Goal: Information Seeking & Learning: Learn about a topic

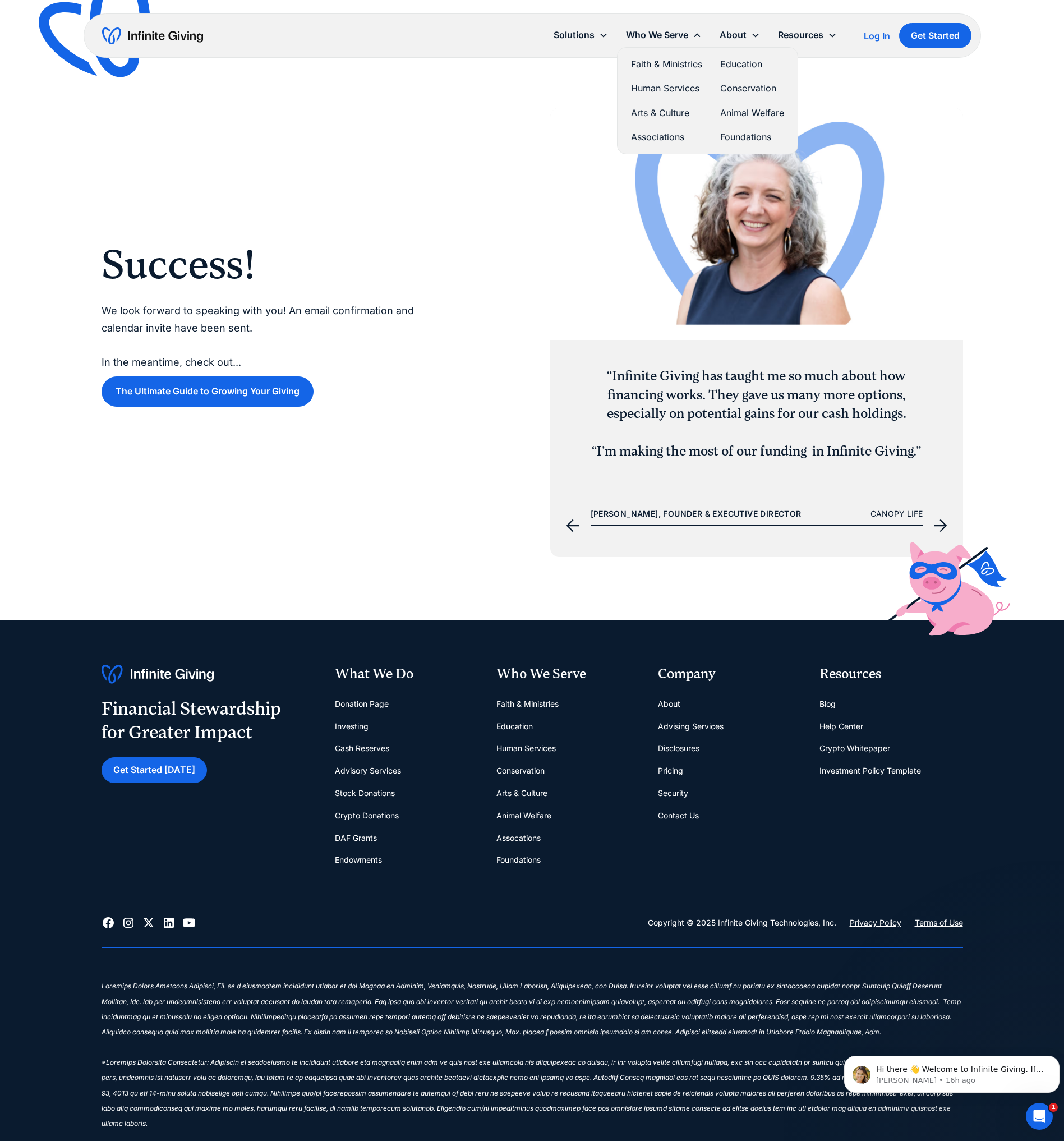
click at [658, 93] on link "Human Services" at bounding box center [666, 88] width 71 height 15
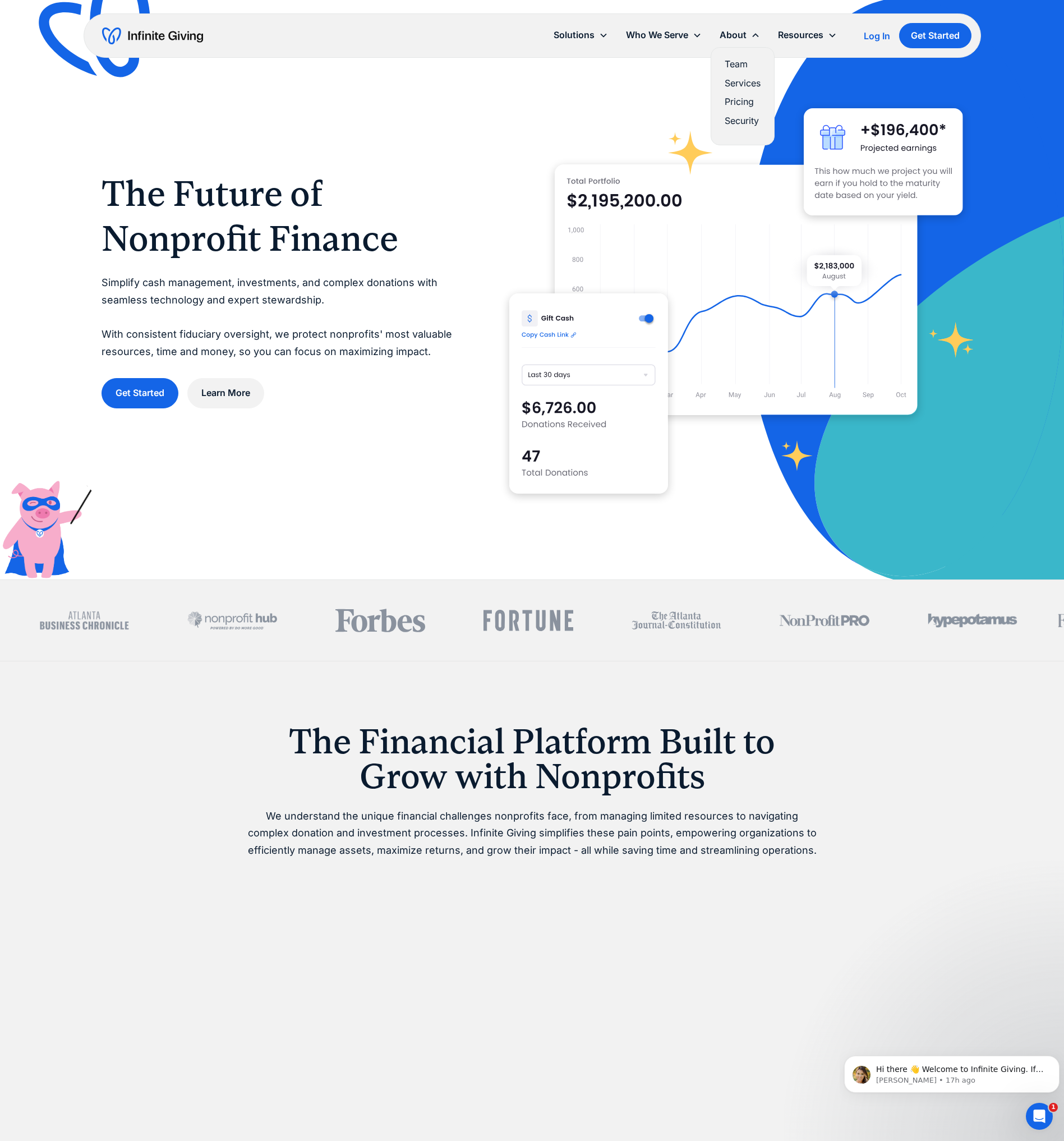
click at [735, 65] on link "Team" at bounding box center [742, 64] width 36 height 15
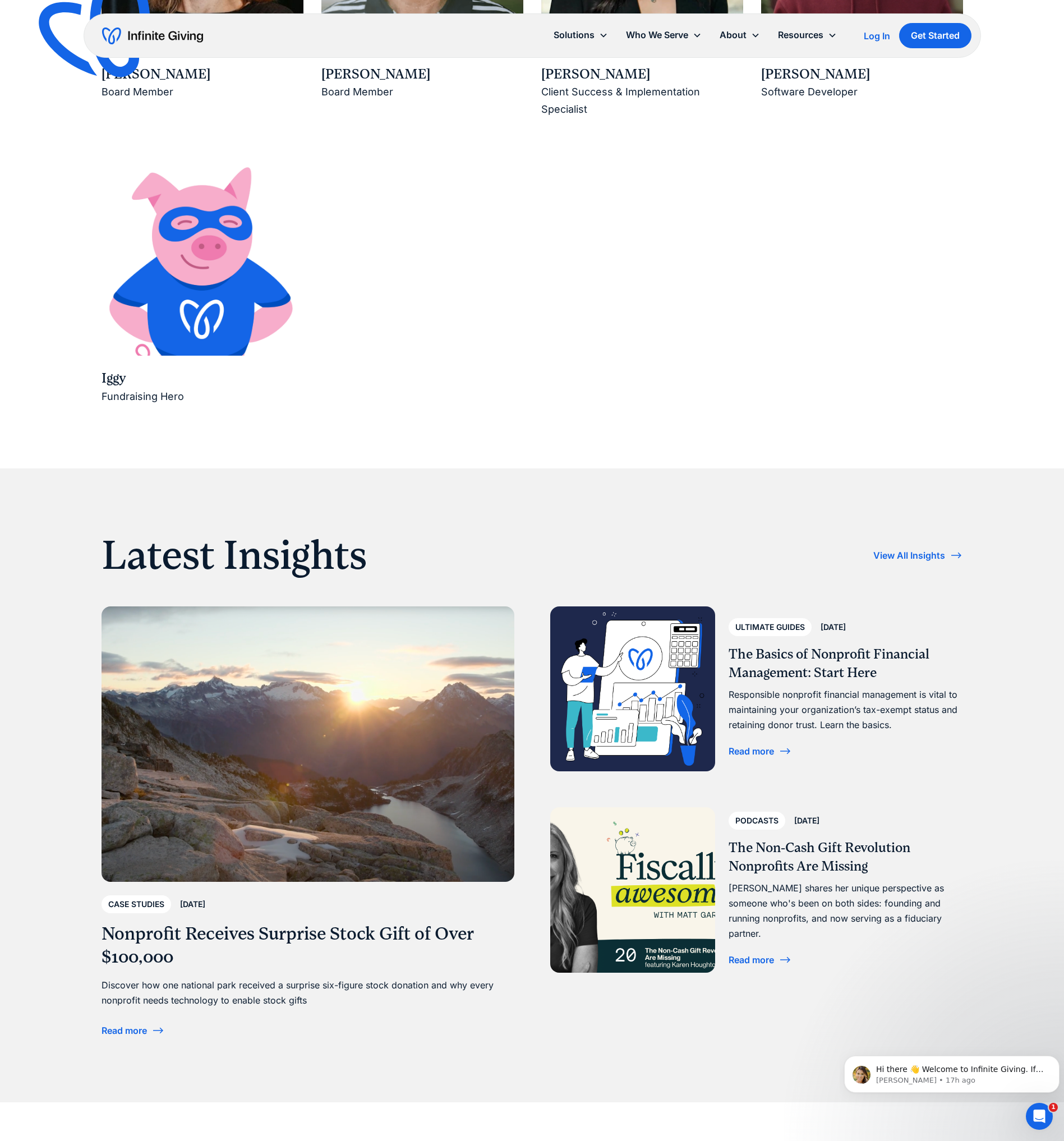
scroll to position [2019, 0]
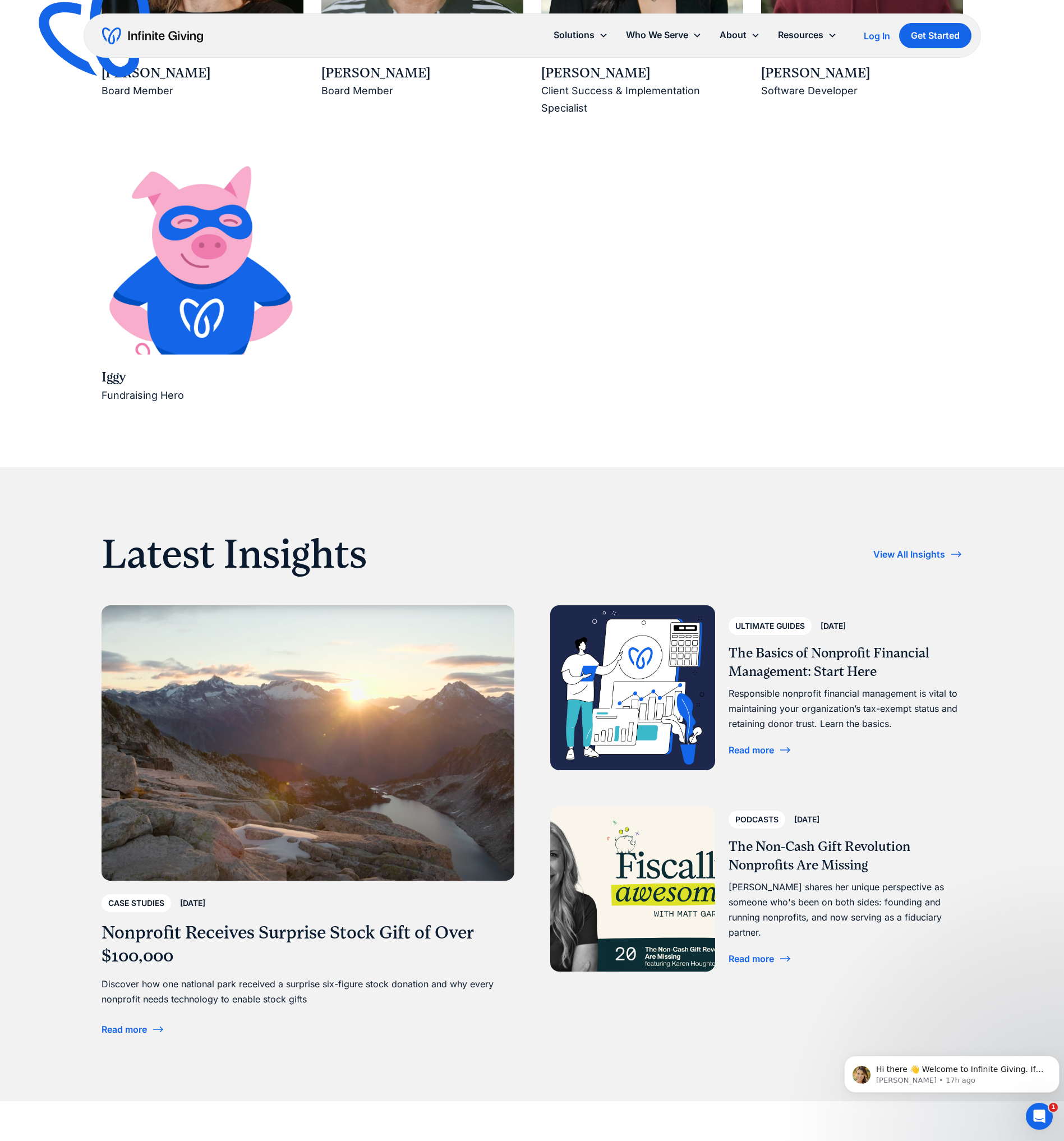
click at [743, 749] on div "Read more" at bounding box center [751, 750] width 45 height 9
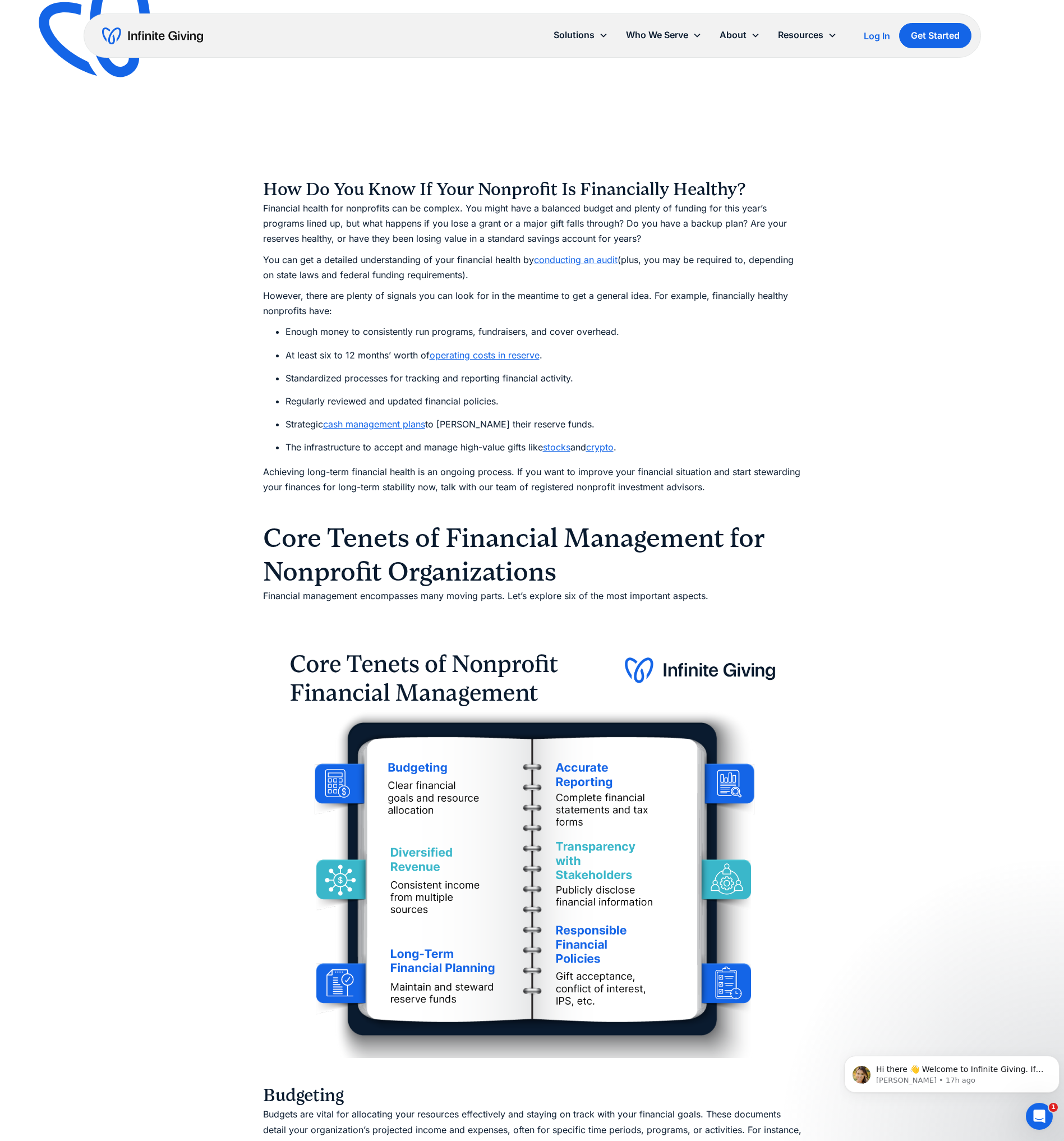
scroll to position [2298, 0]
click at [736, 989] on img at bounding box center [532, 844] width 538 height 428
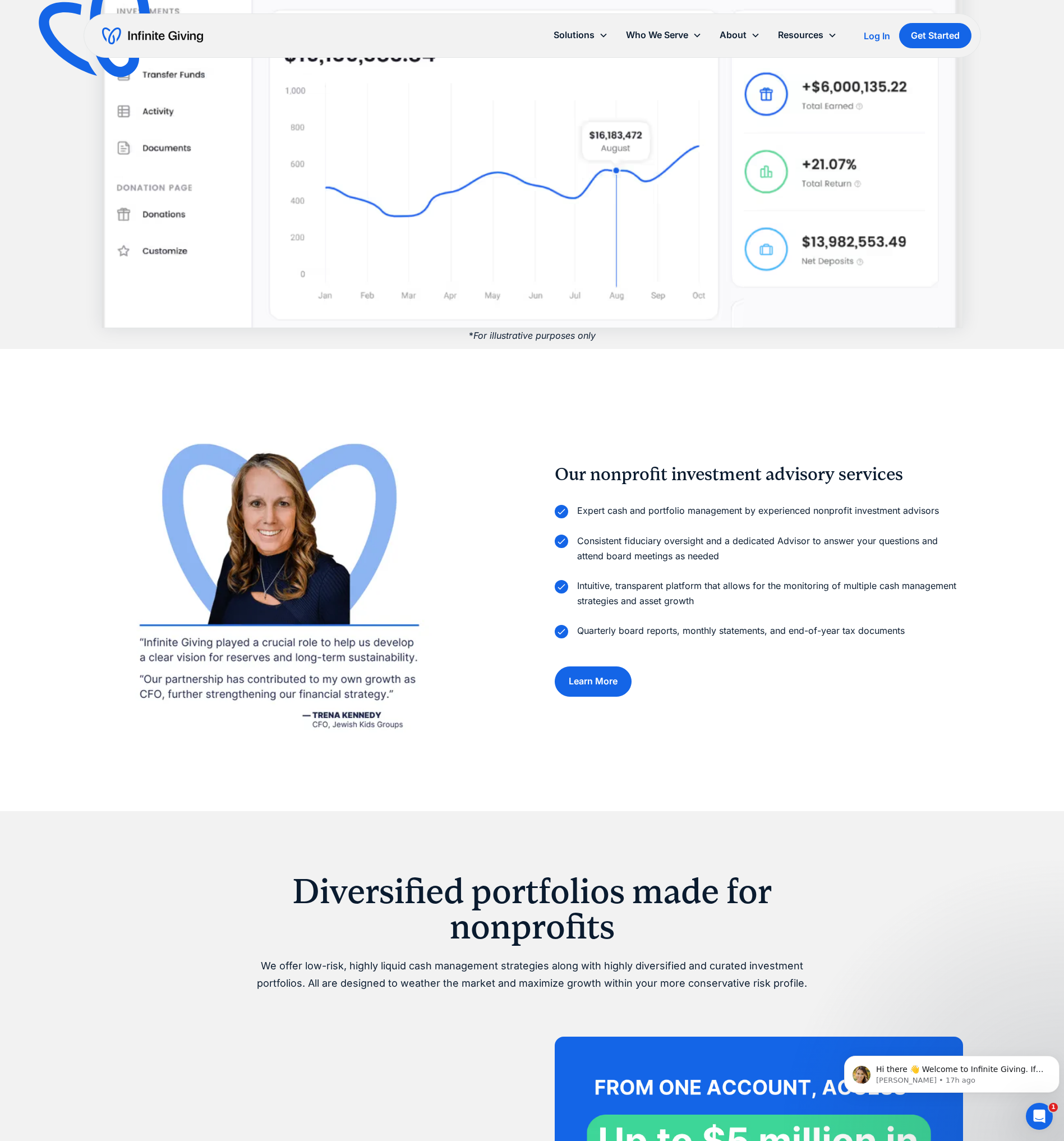
scroll to position [1177, 0]
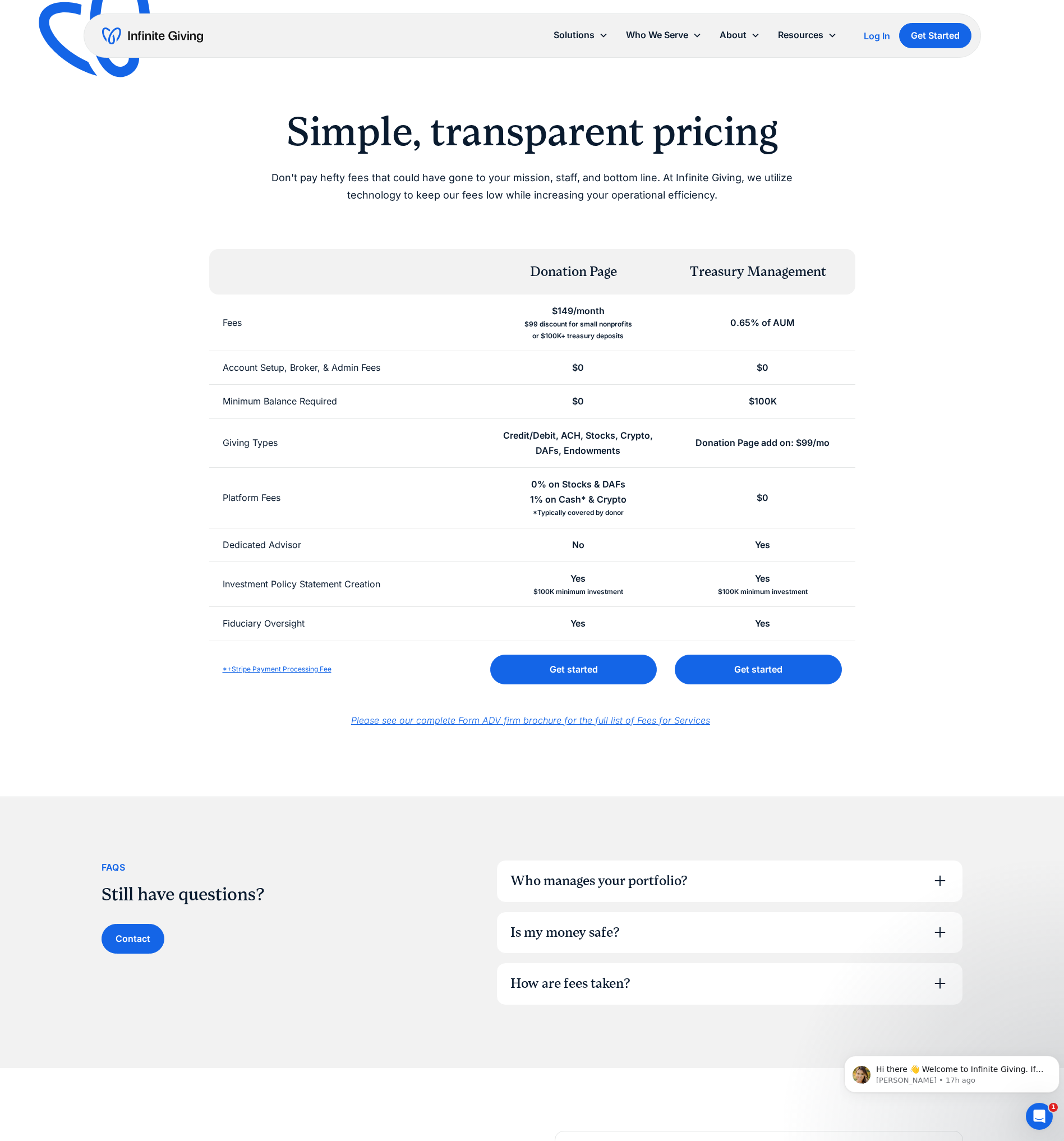
click at [506, 721] on em "Please see our complete Form ADV firm brochure for the full list of Fees for Se…" at bounding box center [530, 720] width 359 height 11
click at [661, 141] on link "Associations" at bounding box center [666, 137] width 71 height 15
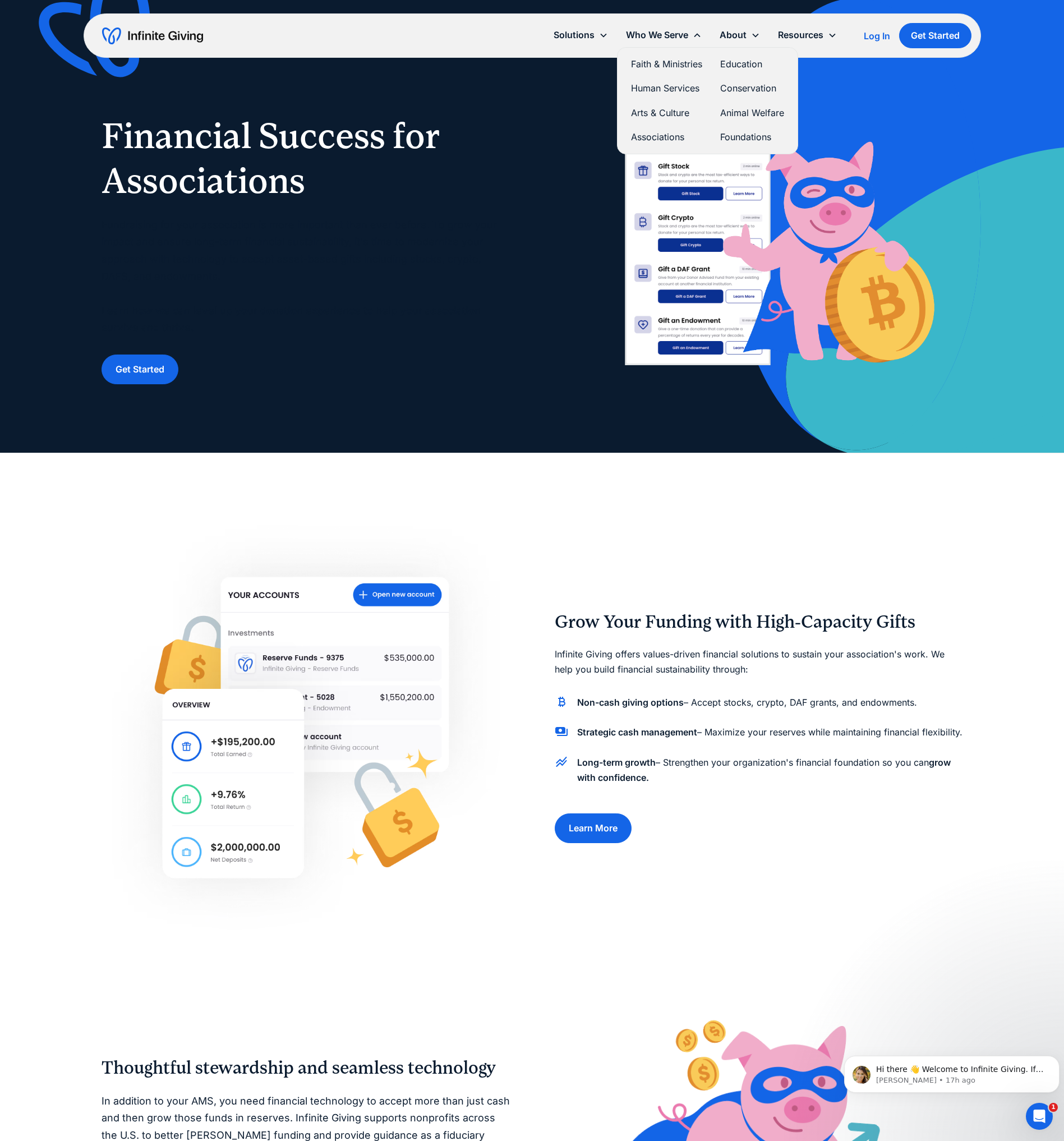
click at [753, 138] on link "Foundations" at bounding box center [752, 137] width 64 height 15
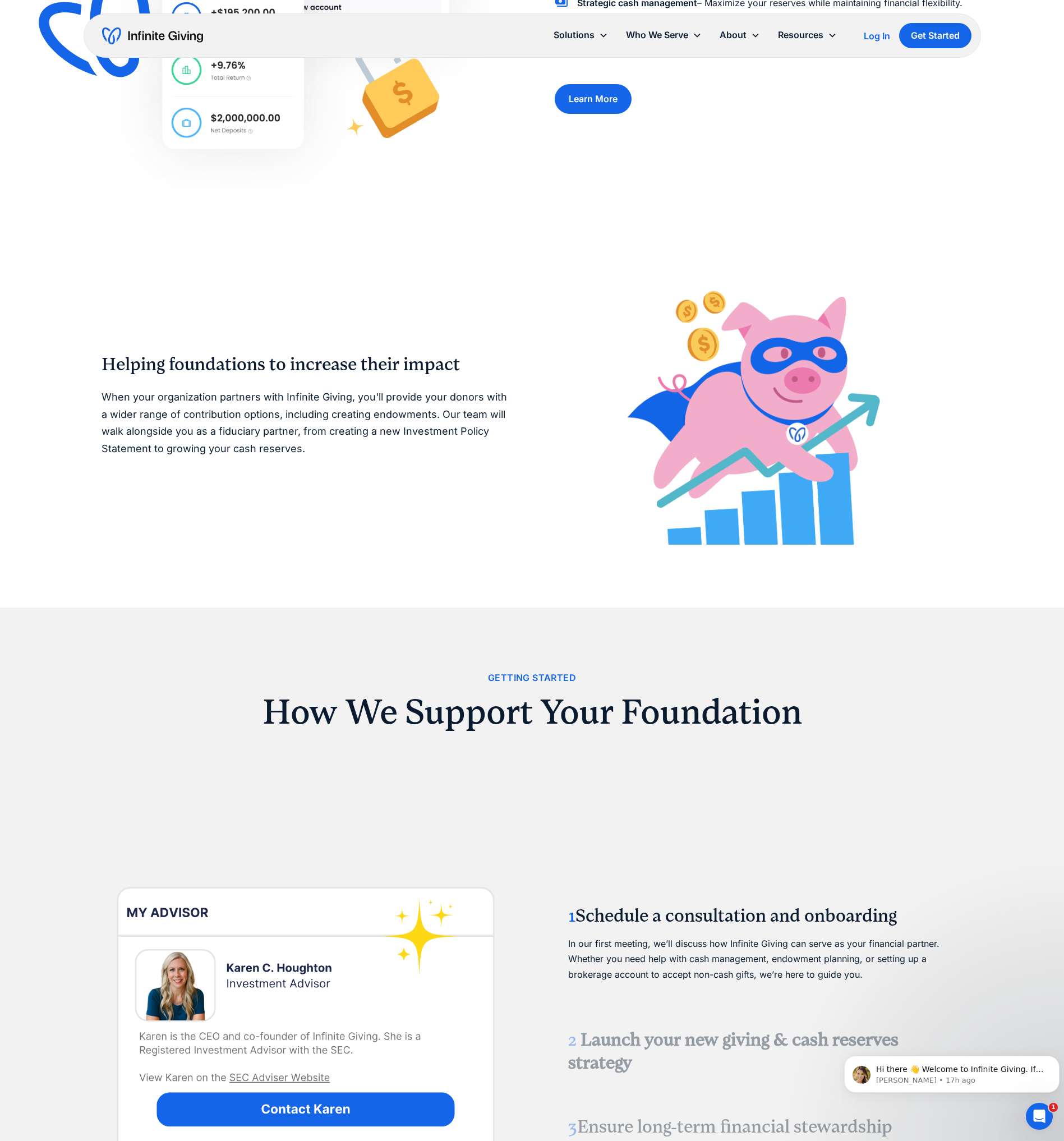
scroll to position [842, 0]
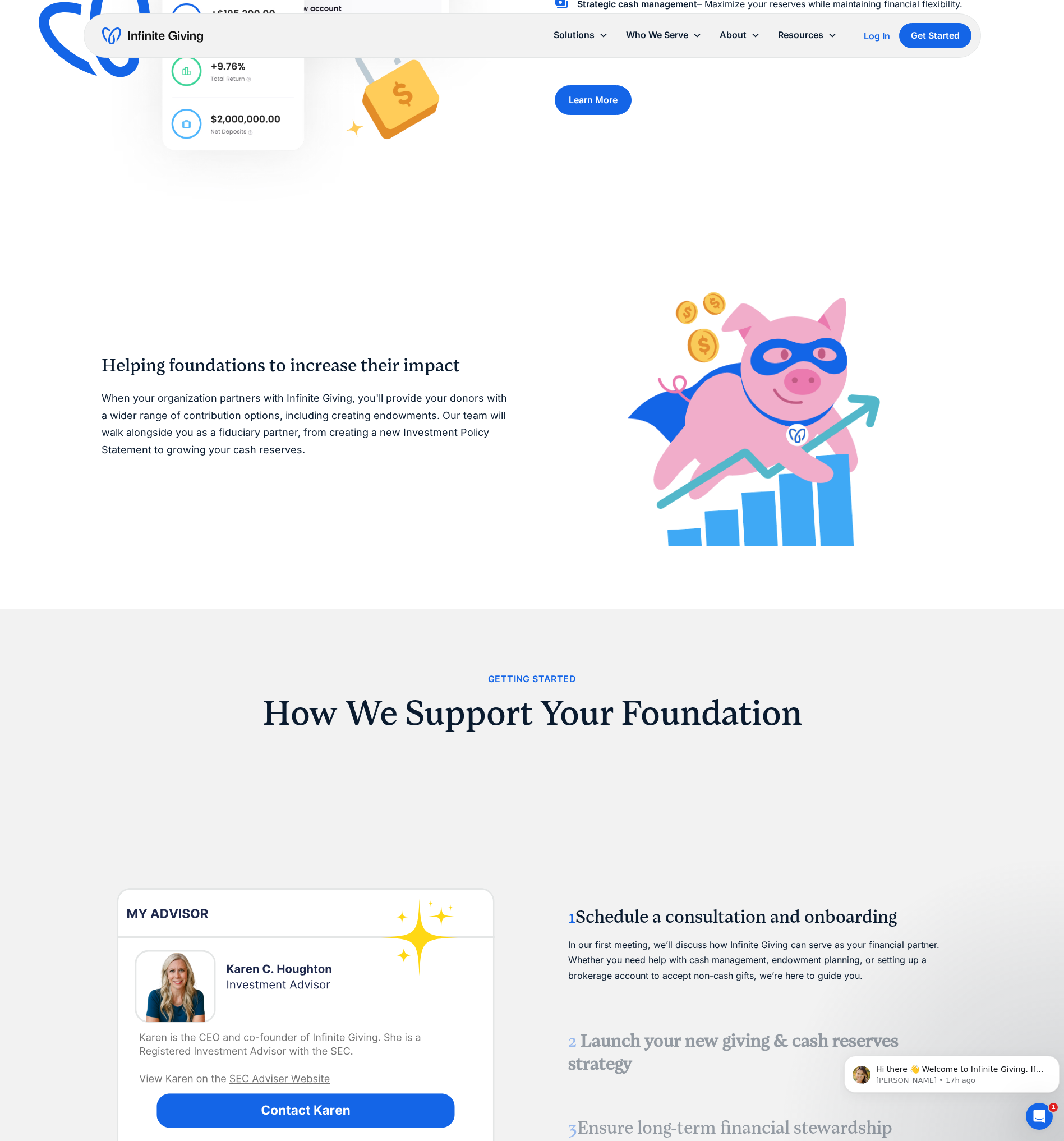
click at [270, 1080] on img at bounding box center [305, 1023] width 409 height 409
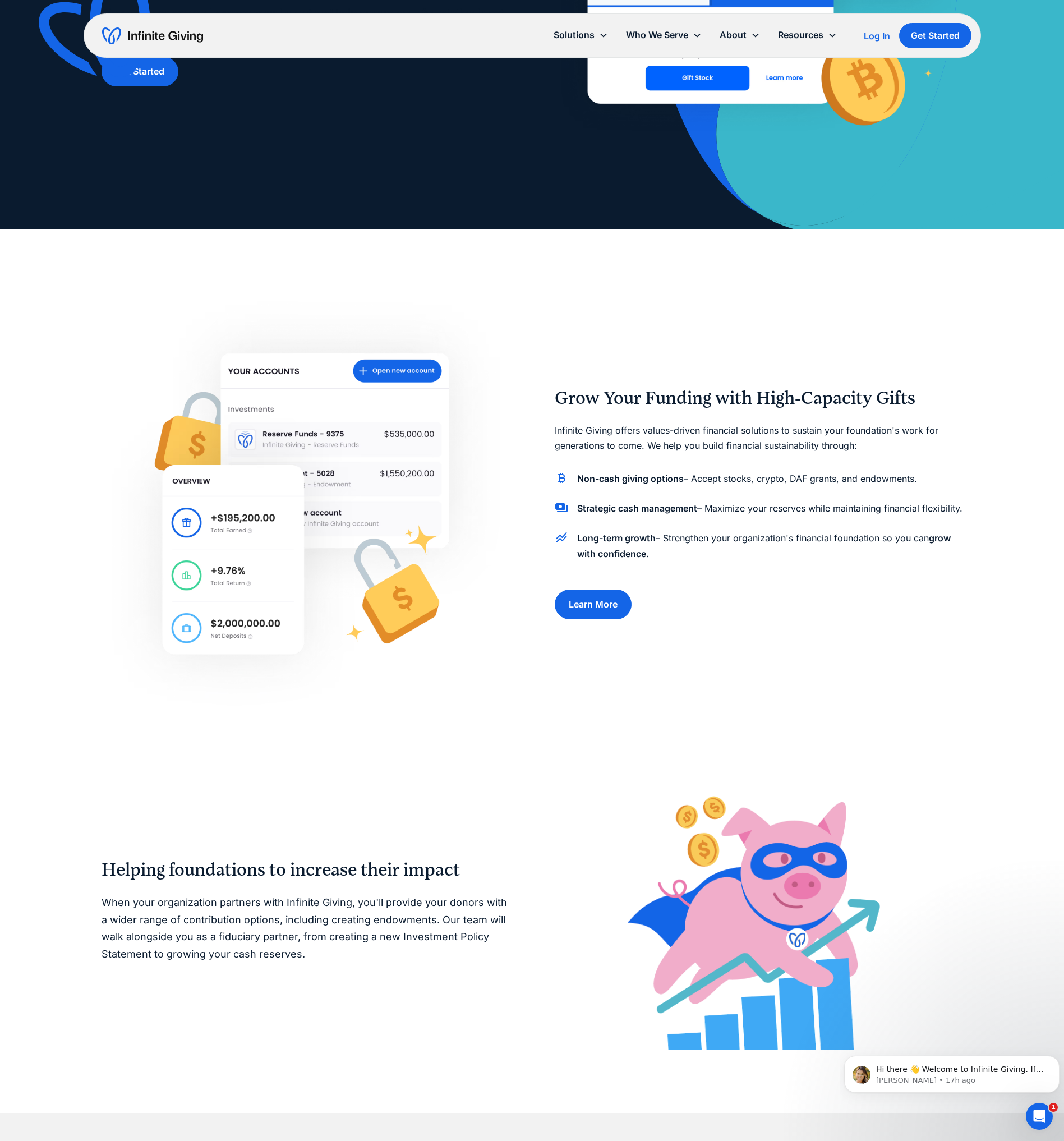
scroll to position [337, 0]
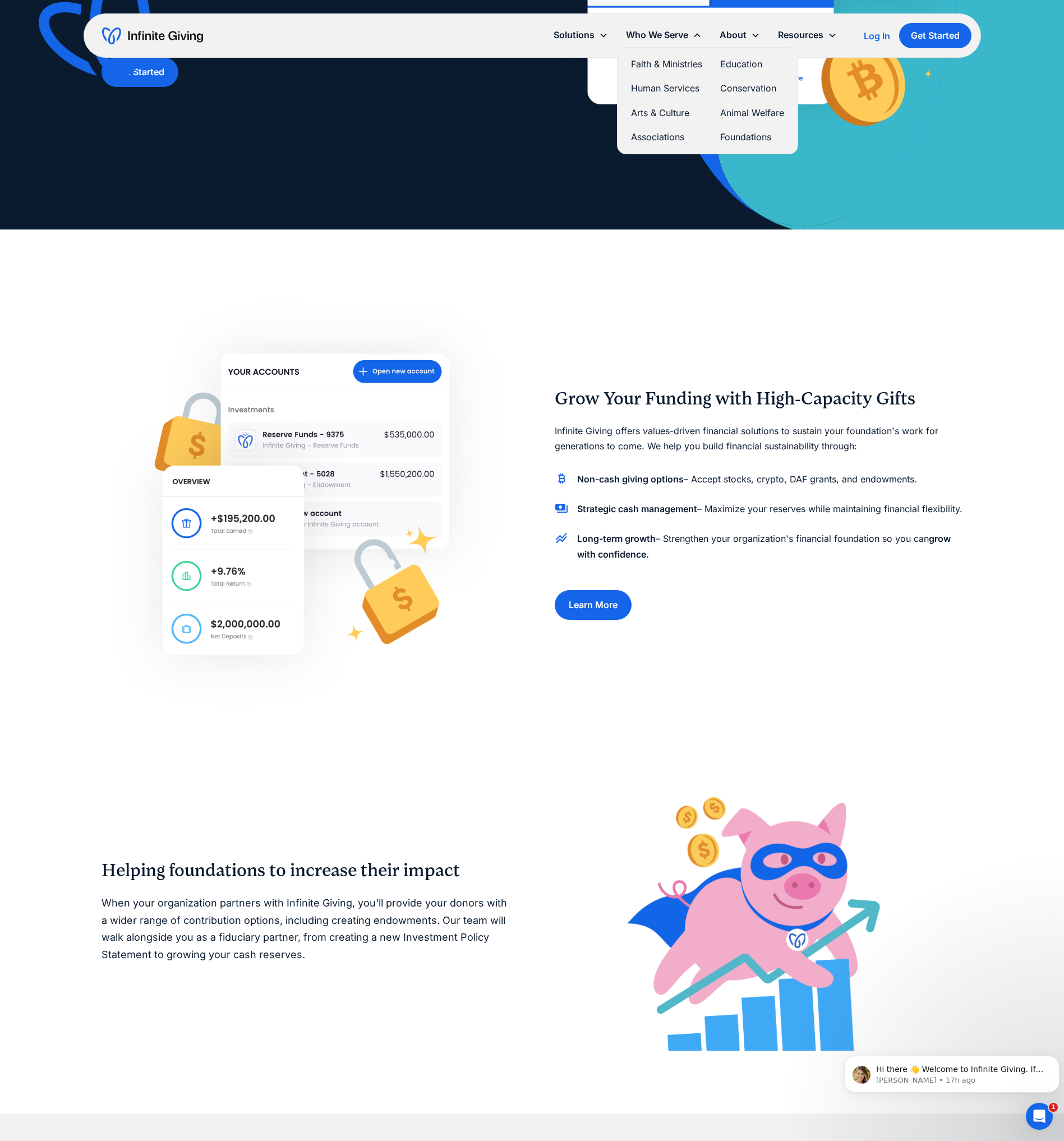
click at [665, 90] on link "Human Services" at bounding box center [666, 88] width 71 height 15
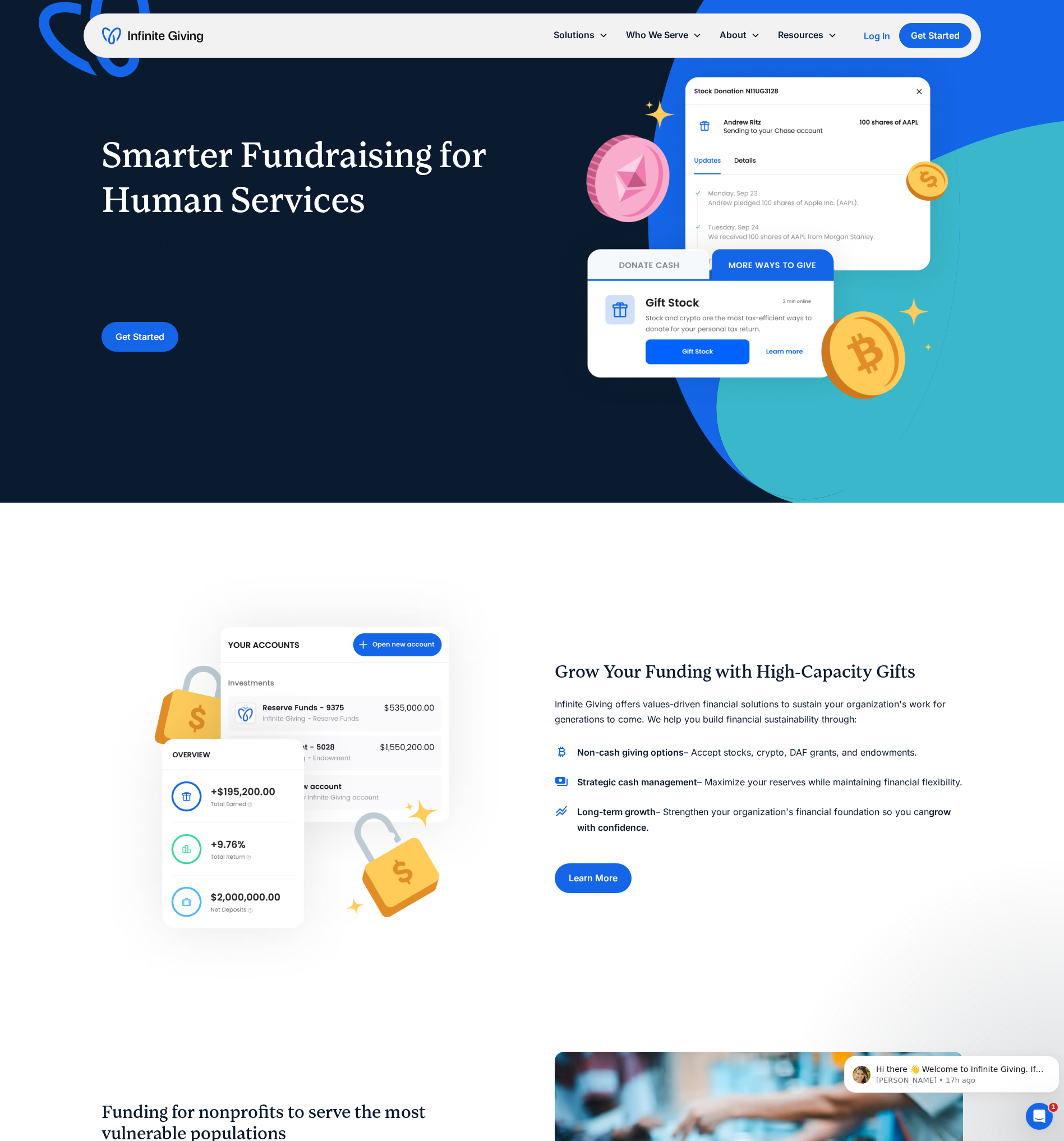
scroll to position [58, 0]
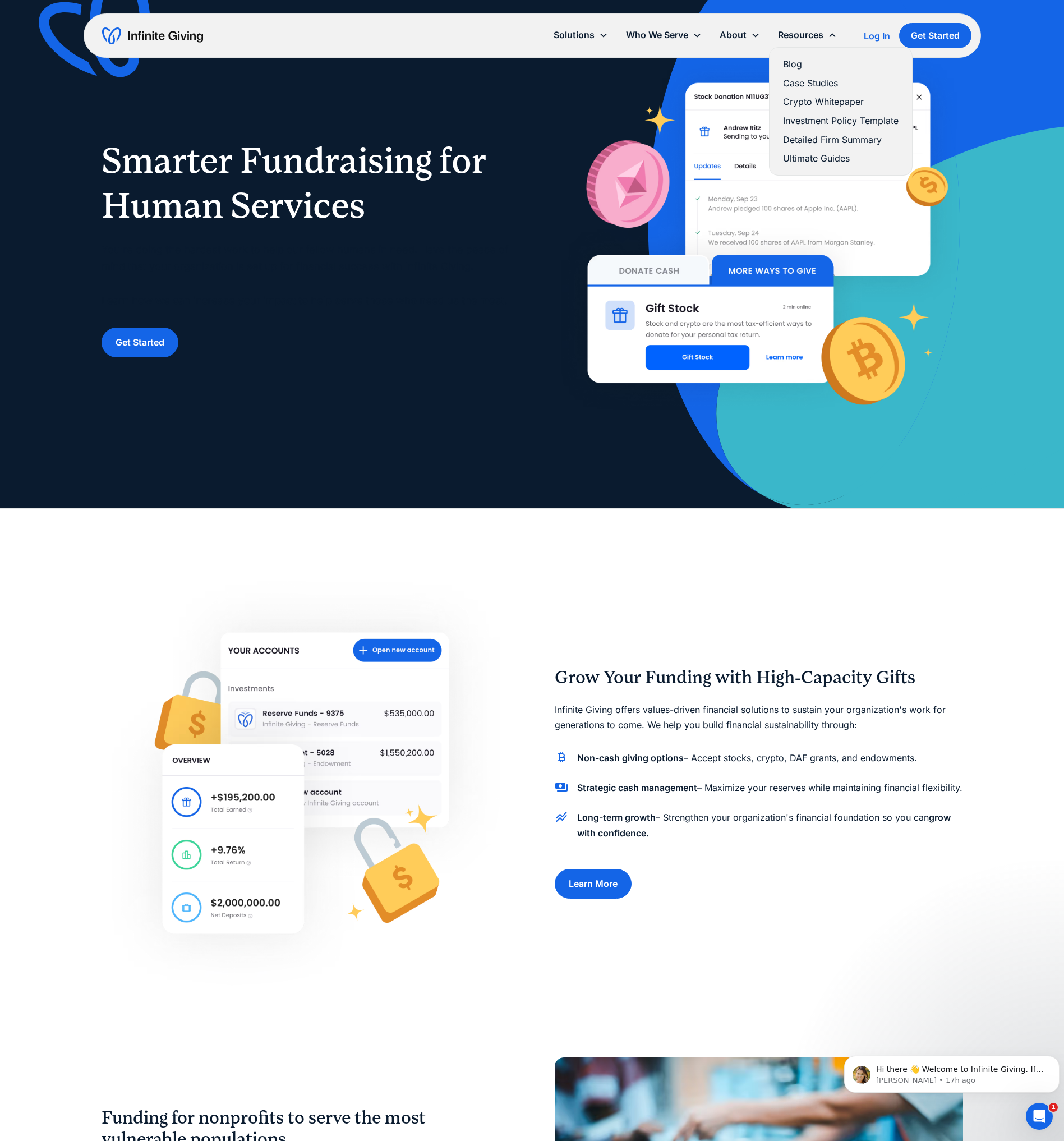
click at [801, 120] on link "Investment Policy Template" at bounding box center [840, 121] width 116 height 15
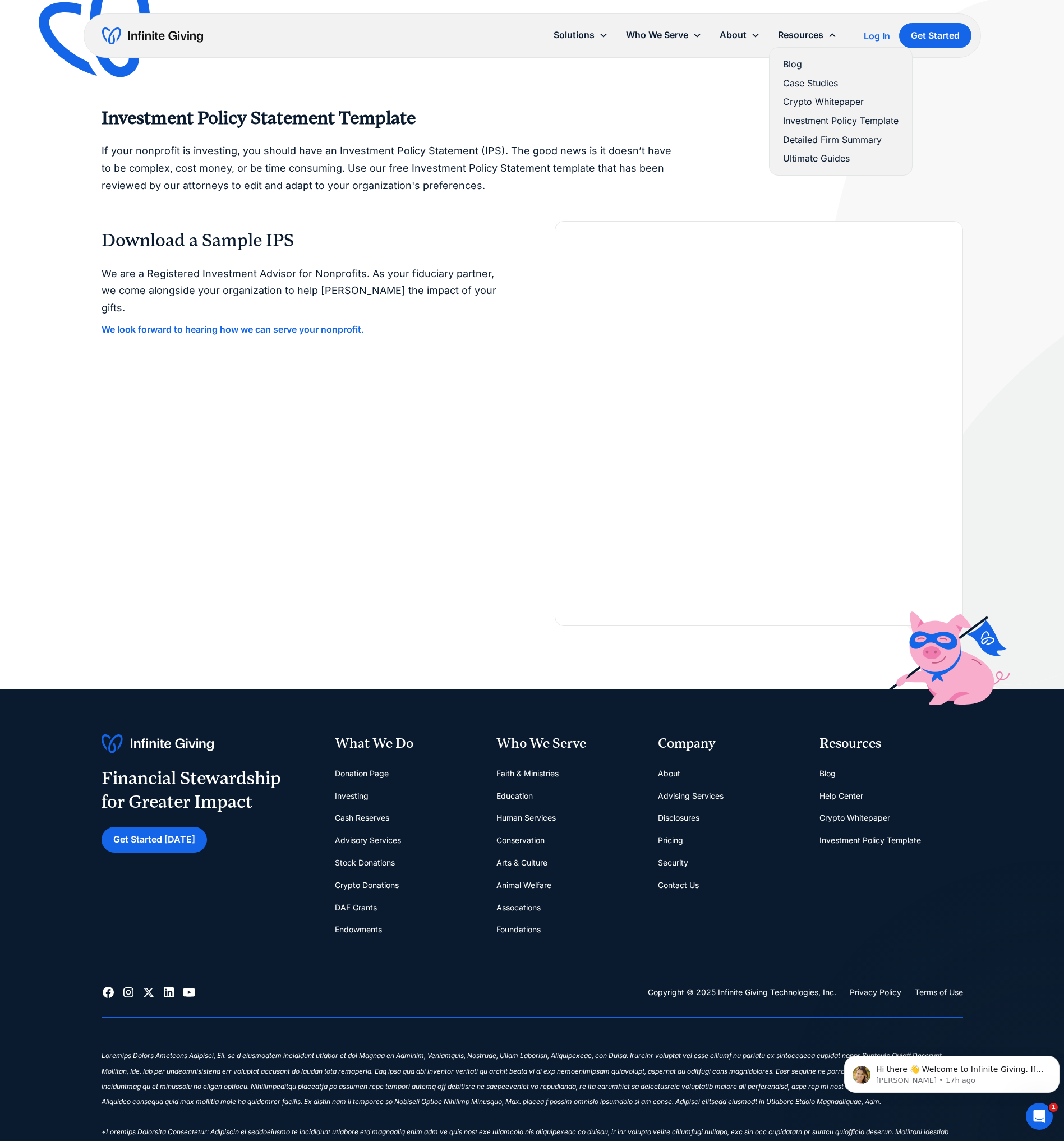
click at [805, 157] on link "Ultimate Guides" at bounding box center [840, 158] width 116 height 15
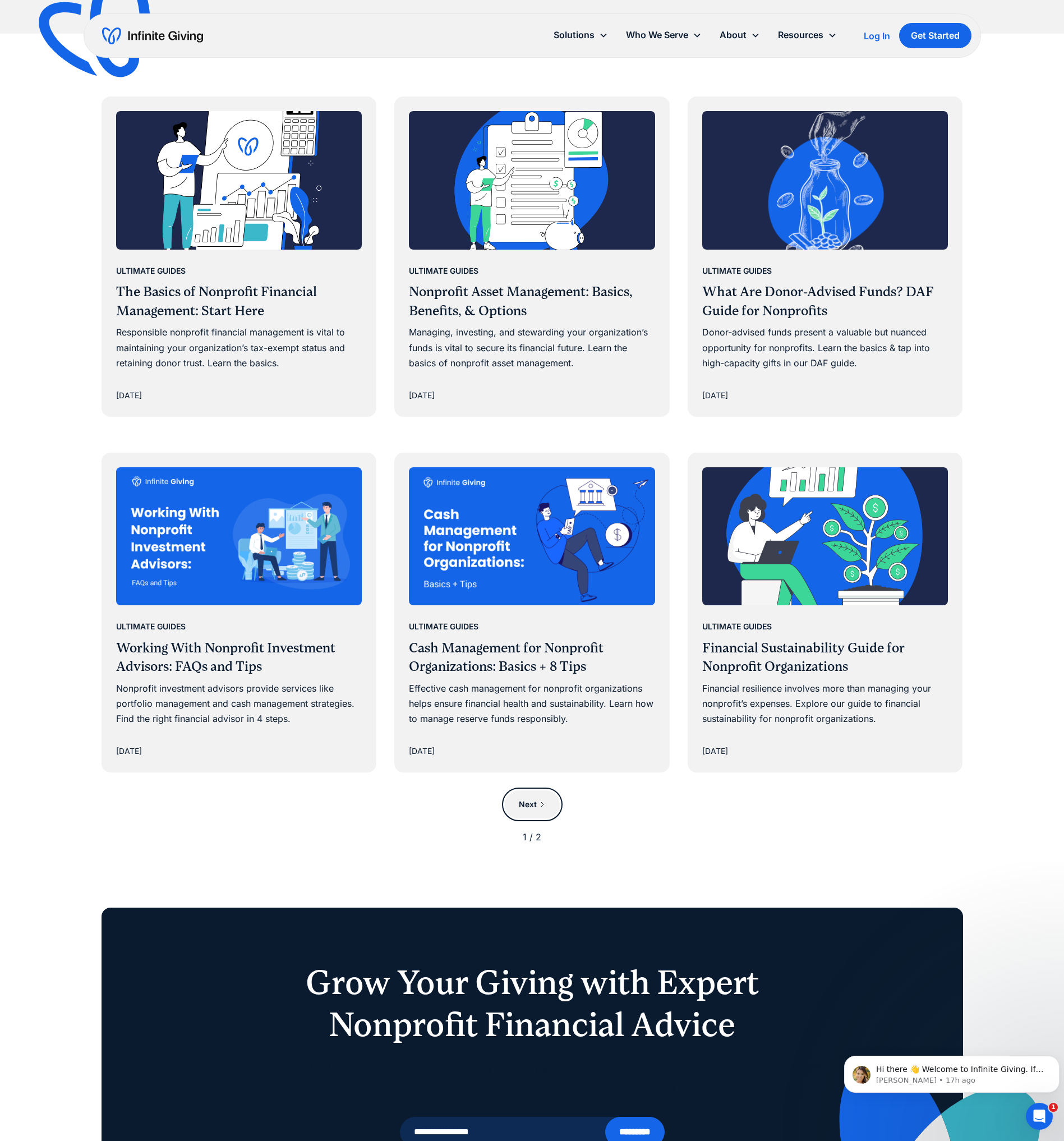
scroll to position [560, 0]
click at [542, 808] on link "Next" at bounding box center [532, 804] width 55 height 28
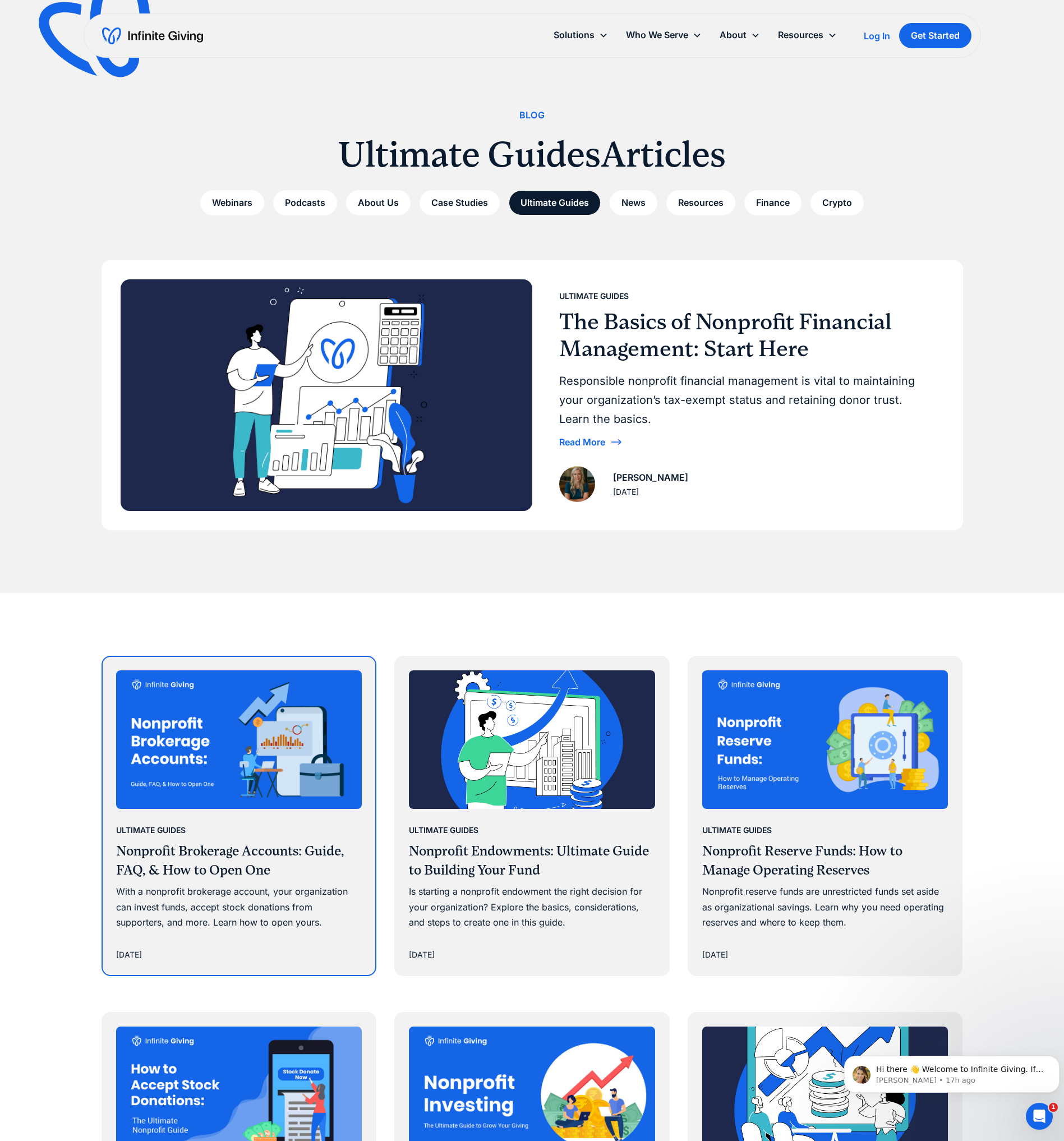
click at [257, 852] on h3 "Nonprofit Brokerage Accounts: Guide, FAQ, & How to Open One" at bounding box center [239, 861] width 246 height 38
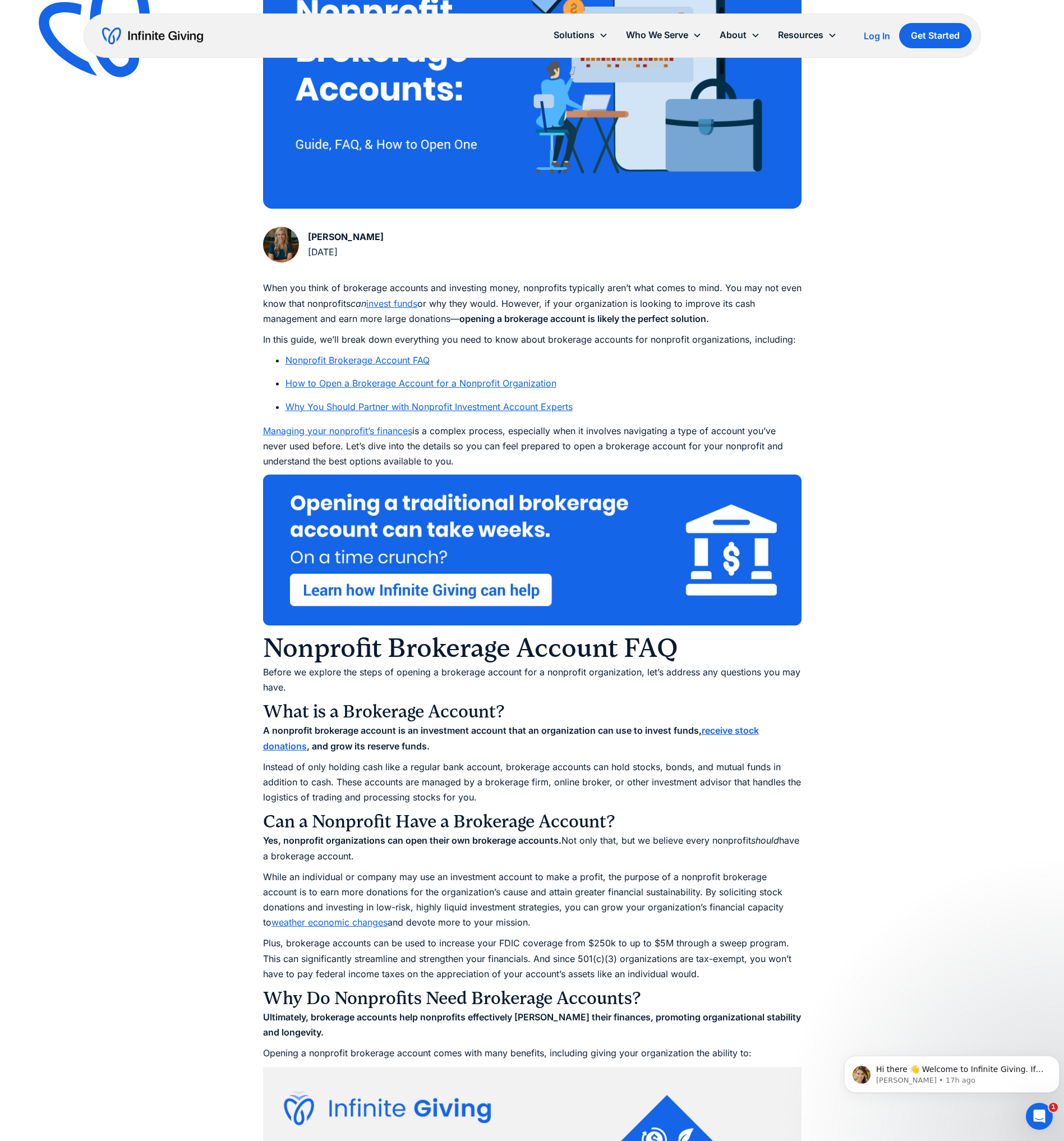
scroll to position [392, 0]
